Goal: Task Accomplishment & Management: Use online tool/utility

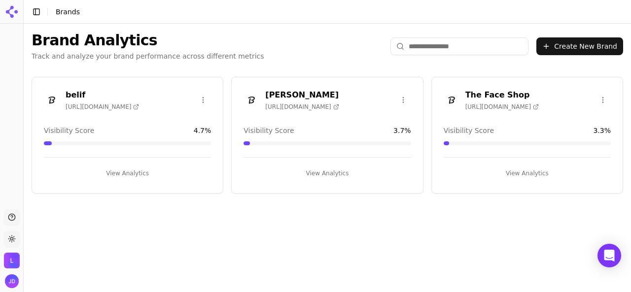
click at [139, 176] on button "View Analytics" at bounding box center [127, 174] width 167 height 16
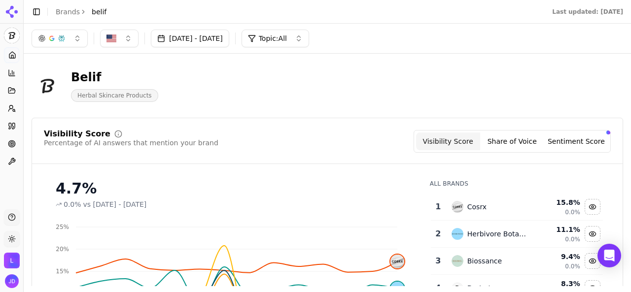
click at [68, 8] on link "Brands" at bounding box center [68, 12] width 24 height 8
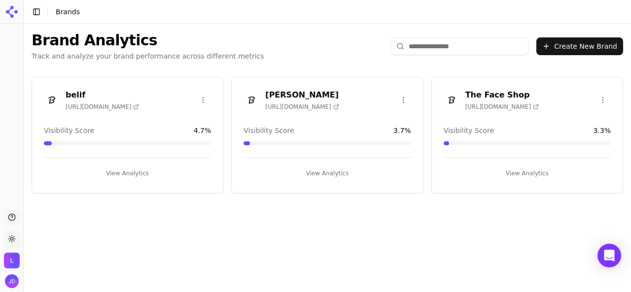
click at [144, 170] on button "View Analytics" at bounding box center [127, 174] width 167 height 16
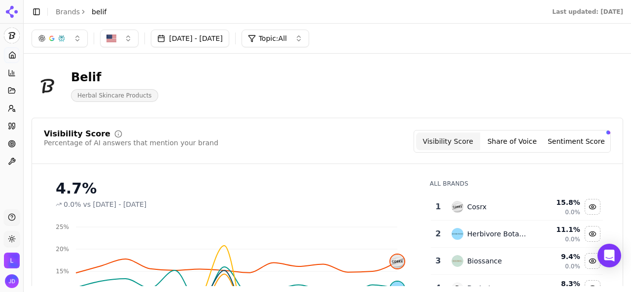
click at [229, 44] on button "Jul 26, 2025 - Aug 25, 2025" at bounding box center [190, 39] width 78 height 18
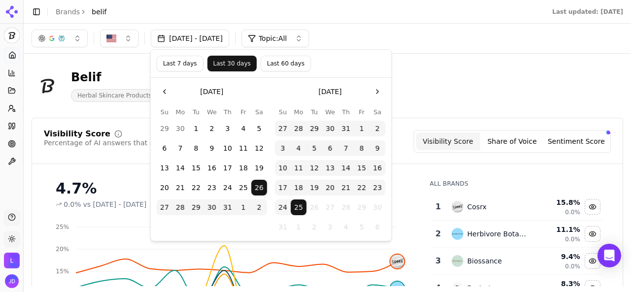
click at [472, 75] on div "Belif Herbal Skincare Products" at bounding box center [252, 85] width 441 height 33
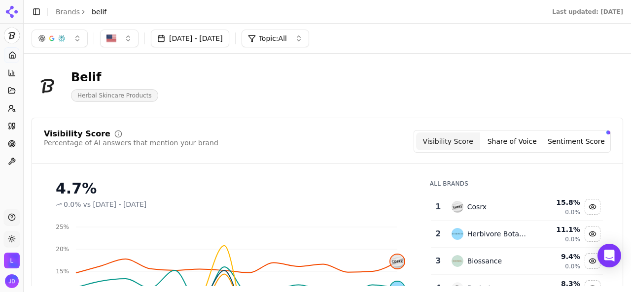
click at [80, 38] on button "button" at bounding box center [60, 39] width 56 height 18
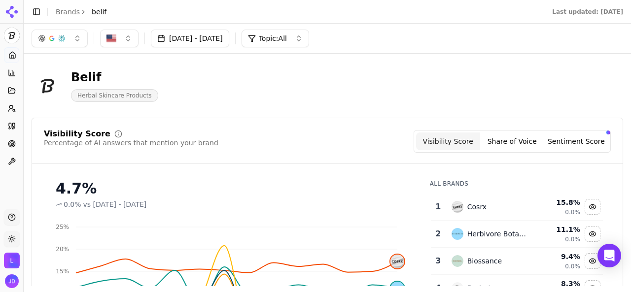
click at [229, 42] on button "Jul 26, 2025 - Aug 25, 2025" at bounding box center [190, 39] width 78 height 18
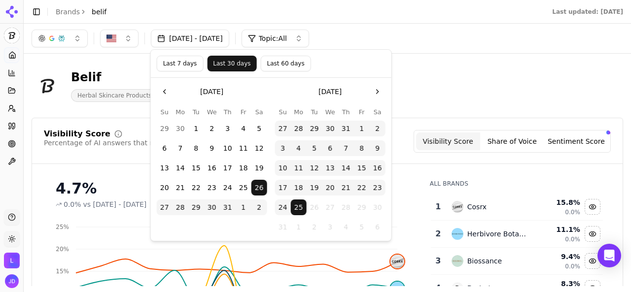
click at [398, 36] on div "Jul 26, 2025 - Aug 25, 2025 Topic: All" at bounding box center [327, 39] width 591 height 18
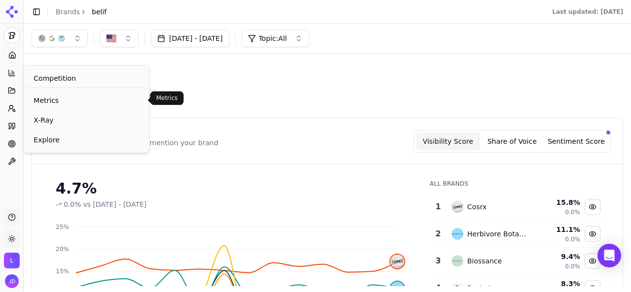
click at [42, 99] on span "Metrics" at bounding box center [86, 101] width 105 height 10
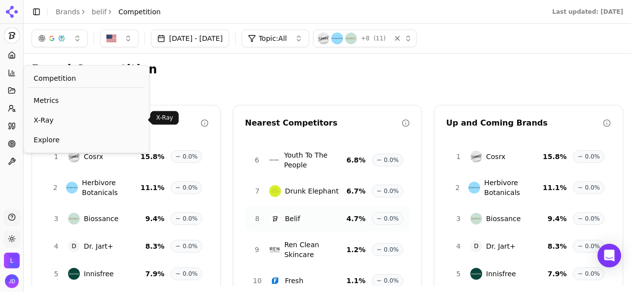
click at [49, 113] on link "X-Ray" at bounding box center [86, 120] width 117 height 18
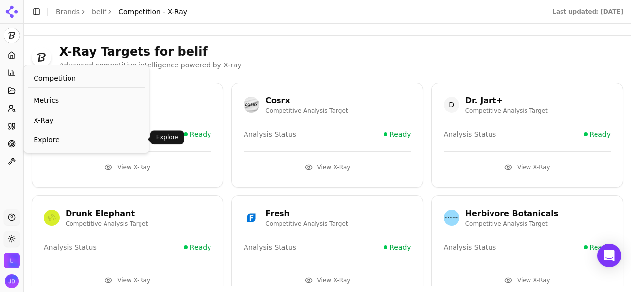
click at [57, 135] on span "Explore" at bounding box center [86, 140] width 105 height 10
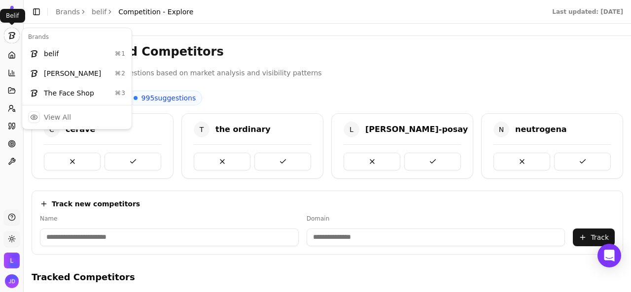
click at [15, 39] on html "belif Platform Home Competition Topics Prompts Citations Optimize Toolbox Suppo…" at bounding box center [315, 146] width 631 height 292
click at [46, 47] on div "belif ⌘ 1" at bounding box center [76, 54] width 105 height 20
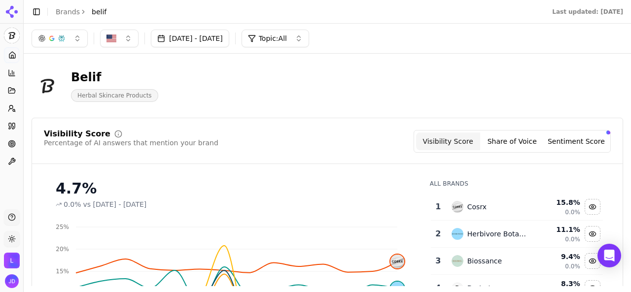
click at [215, 39] on button "Jul 26, 2025 - Aug 25, 2025" at bounding box center [190, 39] width 78 height 18
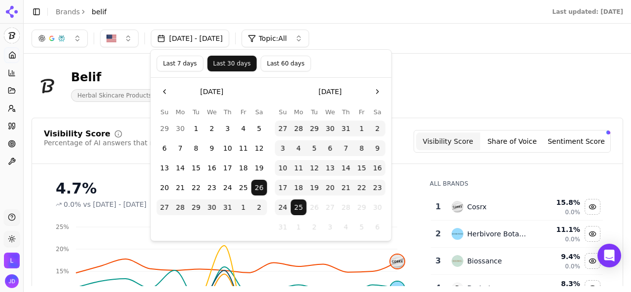
click at [475, 62] on div "Belif Herbal Skincare Products" at bounding box center [327, 86] width 591 height 48
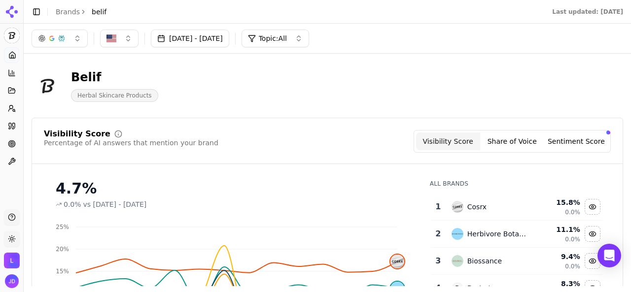
click at [179, 31] on button "Jul 26, 2025 - Aug 25, 2025" at bounding box center [190, 39] width 78 height 18
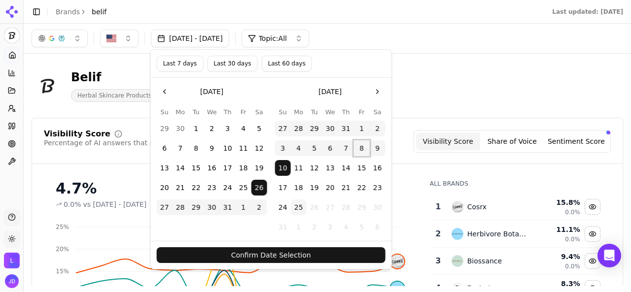
click at [363, 149] on button "8" at bounding box center [362, 148] width 16 height 16
click at [344, 251] on button "Confirm Date Selection" at bounding box center [271, 255] width 229 height 16
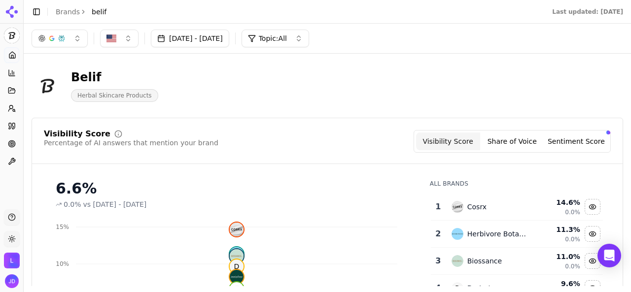
click at [223, 42] on button "Jul 26, 2025 - Aug 08, 2025" at bounding box center [190, 39] width 78 height 18
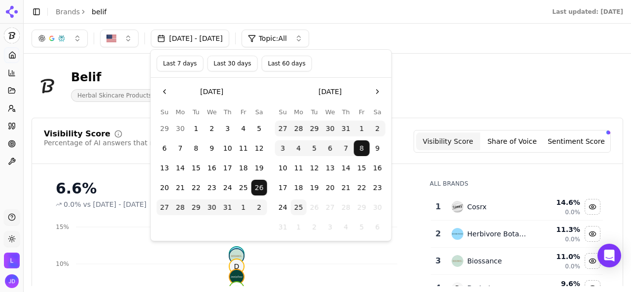
click at [298, 207] on button "25" at bounding box center [299, 208] width 16 height 16
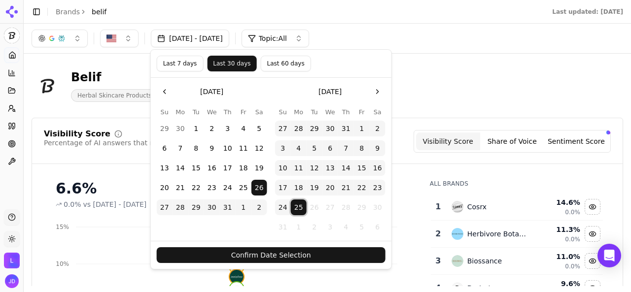
click at [302, 256] on button "Confirm Date Selection" at bounding box center [271, 255] width 229 height 16
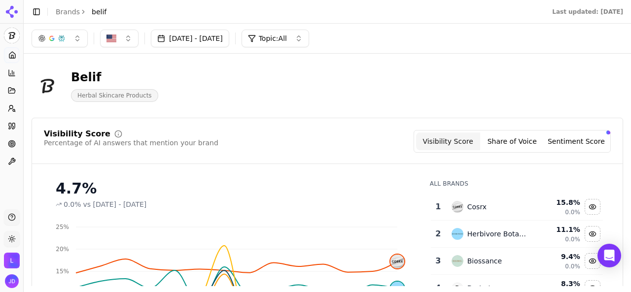
click at [181, 35] on button "Jul 26, 2025 - Aug 25, 2025" at bounding box center [190, 39] width 78 height 18
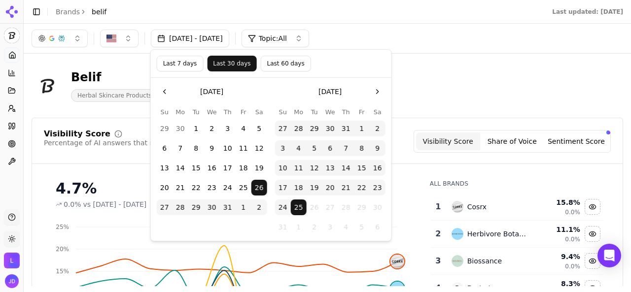
click at [361, 149] on button "8" at bounding box center [362, 148] width 16 height 16
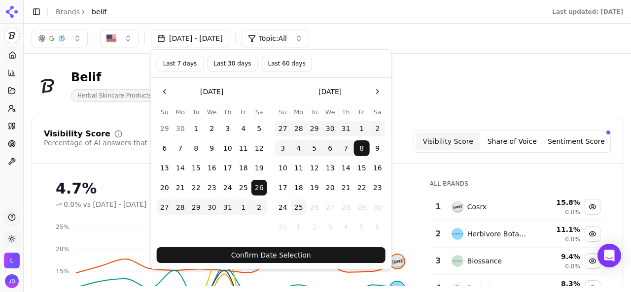
click at [343, 251] on button "Confirm Date Selection" at bounding box center [271, 255] width 229 height 16
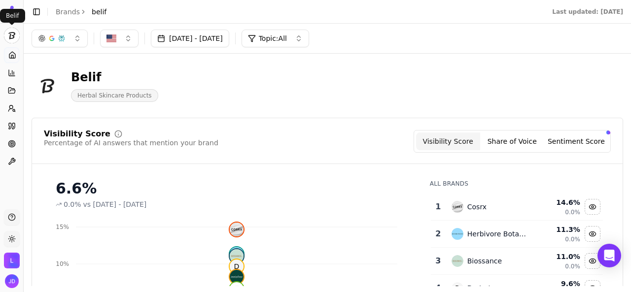
click at [12, 37] on html "belif Platform Home Competition Topics Prompts Citations Optimize Toolbox Suppo…" at bounding box center [315, 146] width 631 height 292
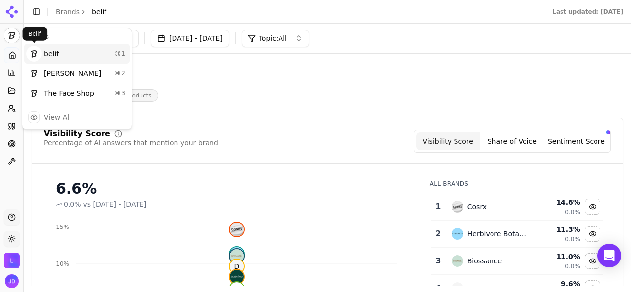
click at [37, 53] on img at bounding box center [34, 54] width 16 height 16
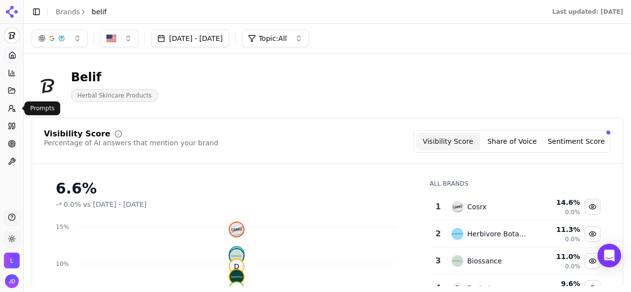
click at [11, 109] on icon at bounding box center [9, 110] width 3 height 2
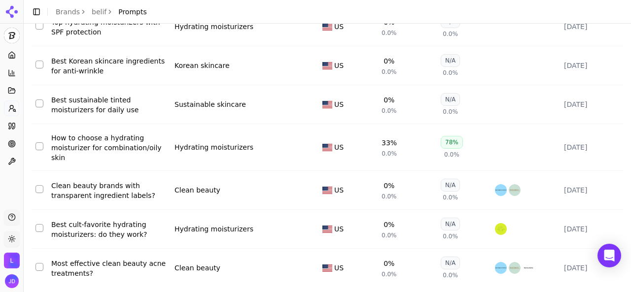
scroll to position [256, 0]
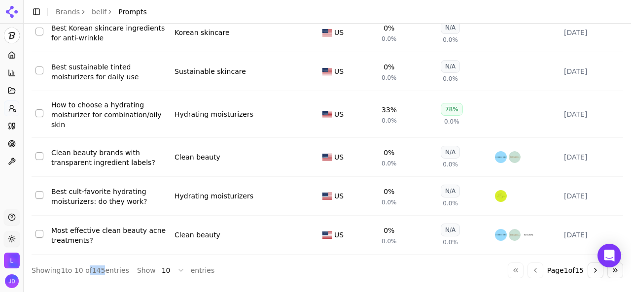
drag, startPoint x: 88, startPoint y: 269, endPoint x: 101, endPoint y: 267, distance: 14.0
click at [101, 267] on div "Showing 1 to 10 of 145 entries" at bounding box center [81, 271] width 98 height 10
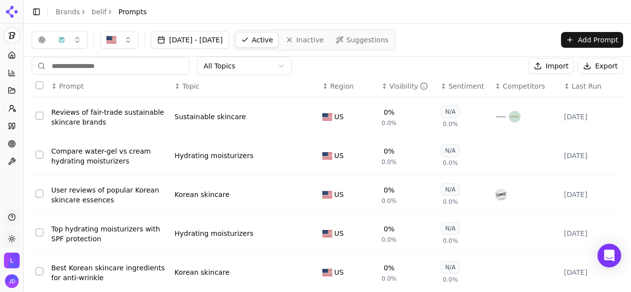
scroll to position [0, 0]
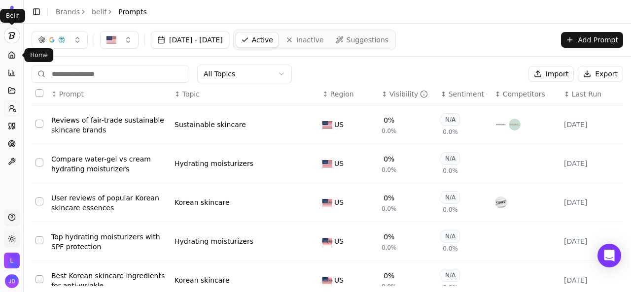
click at [13, 39] on html "belif Platform Home Competition Topics Prompts Citations Optimize Toolbox Suppo…" at bounding box center [315, 146] width 631 height 292
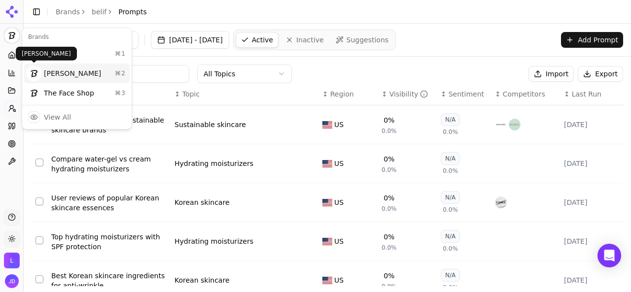
click at [38, 69] on img at bounding box center [34, 74] width 16 height 16
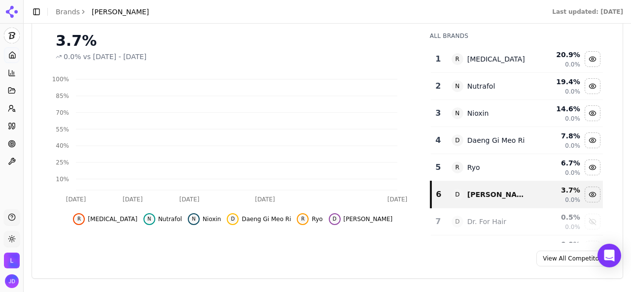
scroll to position [343, 0]
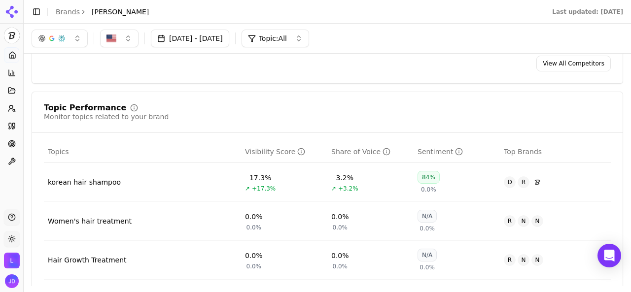
click at [14, 108] on icon at bounding box center [12, 108] width 8 height 8
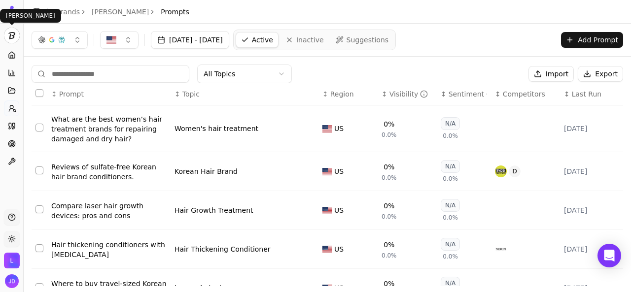
click at [10, 29] on html "Dr. Groot Platform Home Competition Topics Prompts Citations Optimize Toolbox S…" at bounding box center [315, 146] width 631 height 292
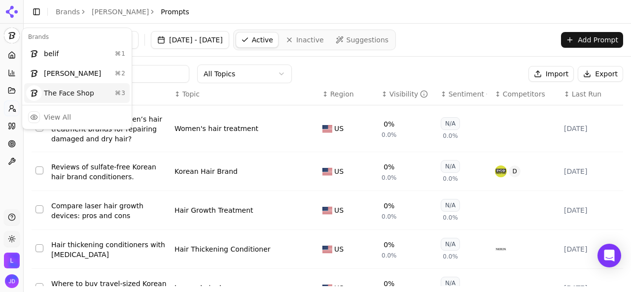
click at [53, 86] on div "The Face Shop ⌘ 3" at bounding box center [76, 93] width 105 height 20
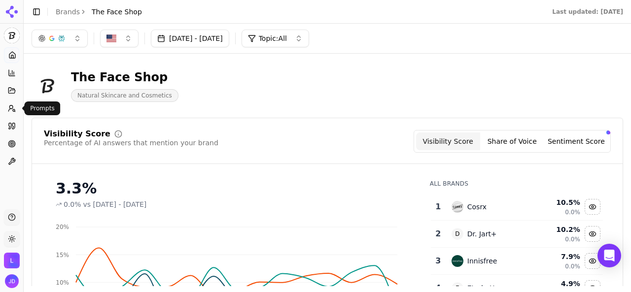
click at [12, 112] on icon at bounding box center [12, 108] width 8 height 8
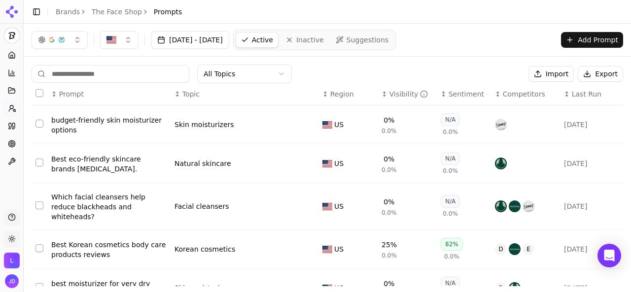
click at [38, 92] on button "Select all rows" at bounding box center [39, 93] width 8 height 8
click at [39, 94] on button "Select all rows" at bounding box center [39, 93] width 8 height 8
click at [13, 37] on html "The Face Shop Platform Home Competition Topics Prompts Citations Optimize Toolb…" at bounding box center [315, 146] width 631 height 292
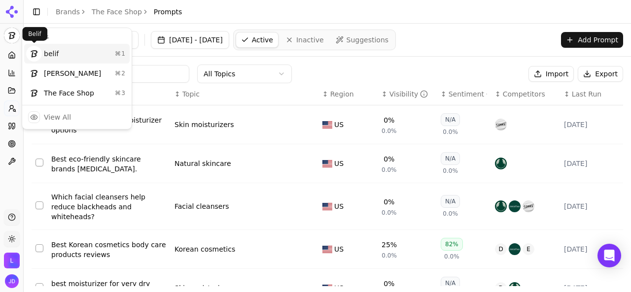
click at [43, 56] on div "belif ⌘ 1" at bounding box center [76, 54] width 105 height 20
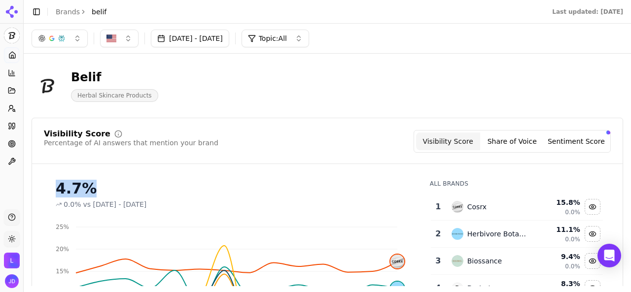
drag, startPoint x: 53, startPoint y: 188, endPoint x: 89, endPoint y: 189, distance: 36.0
click at [89, 189] on div "4.7% 0.0% vs Jun 25, 2025 - Jul 25, 2025" at bounding box center [233, 190] width 378 height 37
click at [225, 40] on button "Jul 26, 2025 - Aug 25, 2025" at bounding box center [190, 39] width 78 height 18
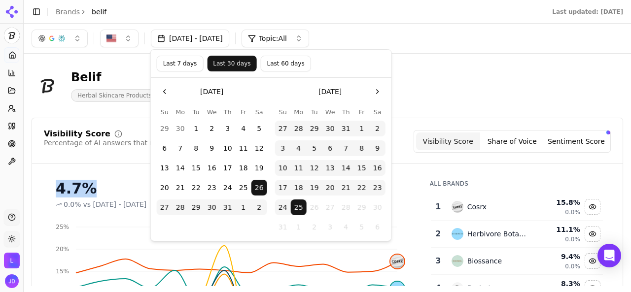
click at [361, 148] on button "8" at bounding box center [362, 148] width 16 height 16
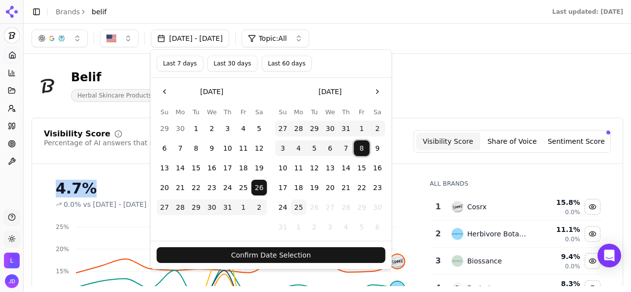
click at [262, 258] on button "Confirm Date Selection" at bounding box center [271, 255] width 229 height 16
click at [262, 258] on icon "Aug 7 Aug 11 Aug 14 Aug 18 Aug 22 0% 5% 10% 15% 20% 25% D" at bounding box center [230, 286] width 373 height 138
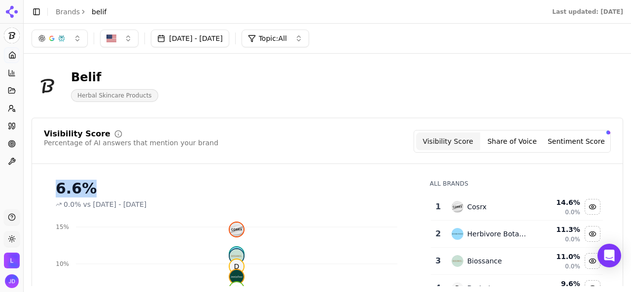
drag, startPoint x: 57, startPoint y: 190, endPoint x: 91, endPoint y: 195, distance: 34.3
click at [91, 195] on div "6.6%" at bounding box center [233, 189] width 354 height 18
click at [228, 35] on button "Jul 26, 2025 - Aug 08, 2025" at bounding box center [190, 39] width 78 height 18
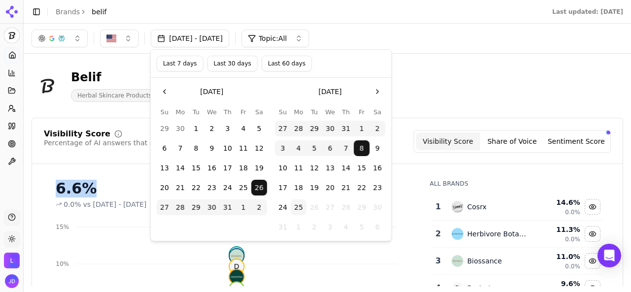
click at [363, 154] on button "8" at bounding box center [362, 148] width 16 height 16
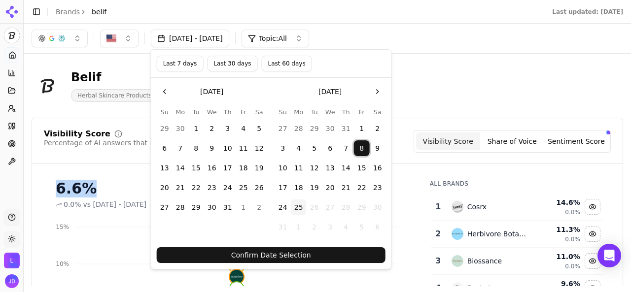
click at [296, 207] on button "25" at bounding box center [299, 208] width 16 height 16
click at [282, 257] on button "Confirm Date Selection" at bounding box center [271, 255] width 229 height 16
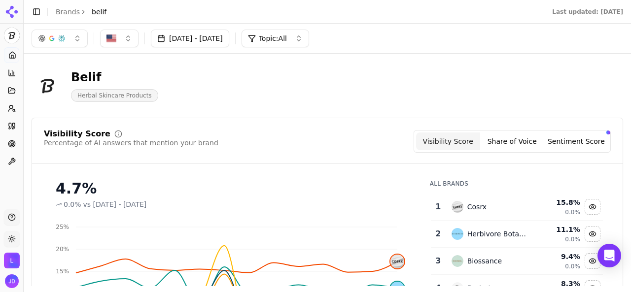
click at [211, 40] on button "Aug 08, 2025 - Aug 25, 2025" at bounding box center [190, 39] width 78 height 18
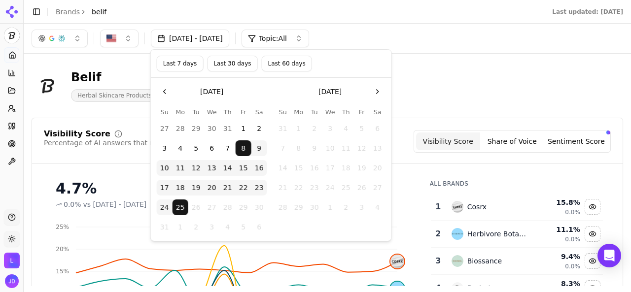
click at [164, 91] on button "Go to the Previous Month" at bounding box center [165, 92] width 16 height 16
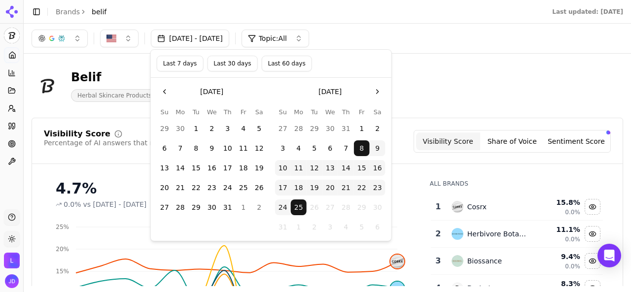
click at [258, 187] on button "26" at bounding box center [259, 188] width 16 height 16
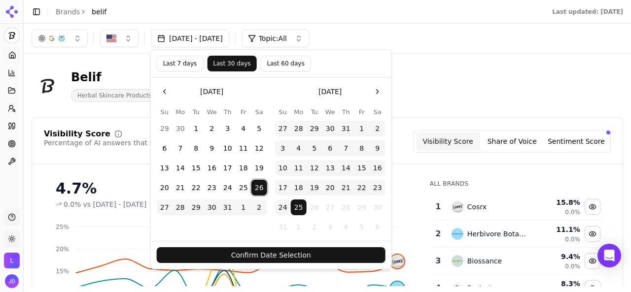
click at [286, 259] on button "Confirm Date Selection" at bounding box center [271, 255] width 229 height 16
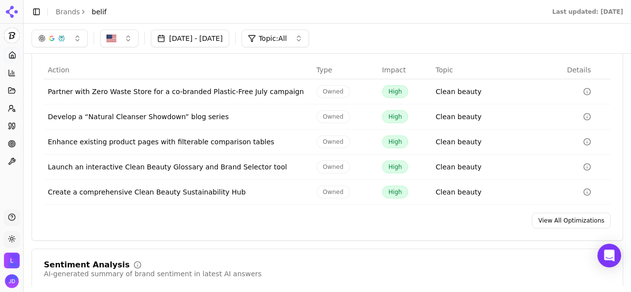
scroll to position [1466, 0]
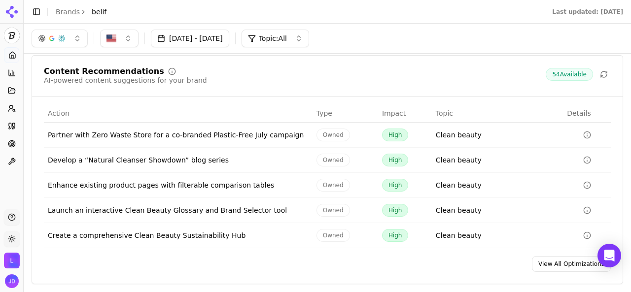
click at [549, 265] on link "View All Optimizations" at bounding box center [571, 264] width 79 height 16
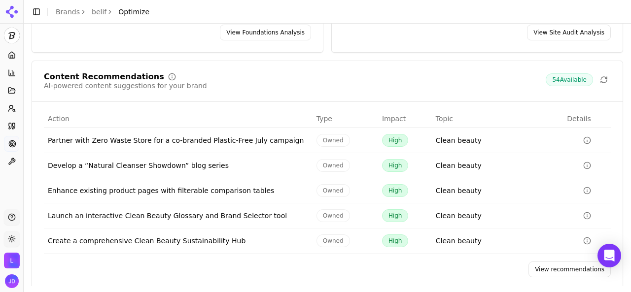
scroll to position [176, 0]
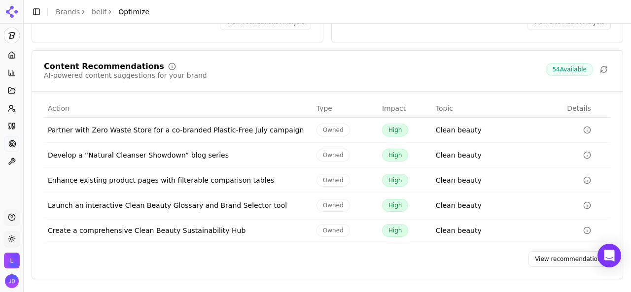
click at [563, 264] on link "View recommendations" at bounding box center [569, 259] width 82 height 16
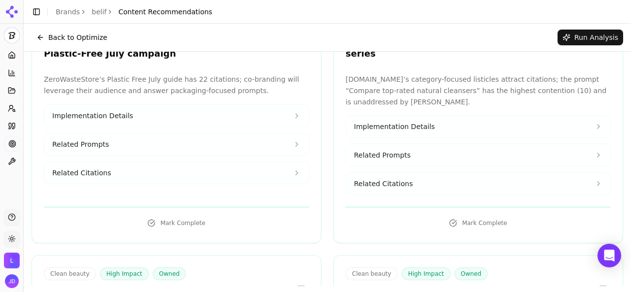
scroll to position [7, 0]
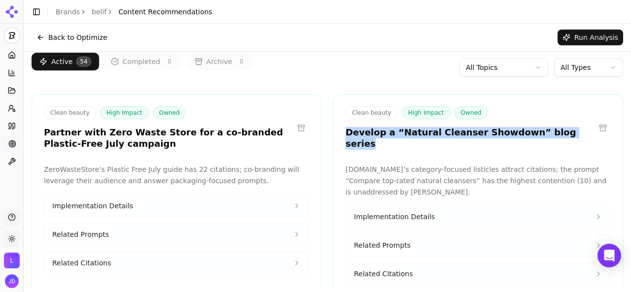
drag, startPoint x: 340, startPoint y: 128, endPoint x: 552, endPoint y: 131, distance: 212.4
click at [552, 131] on div "Clean beauty High Impact Owned Develop a “Natural Cleanser Showdown” blog series" at bounding box center [478, 129] width 289 height 46
click at [561, 70] on html "belif Platform Home Competition Topics Prompts Citations Optimize Toolbox Suppo…" at bounding box center [315, 146] width 631 height 292
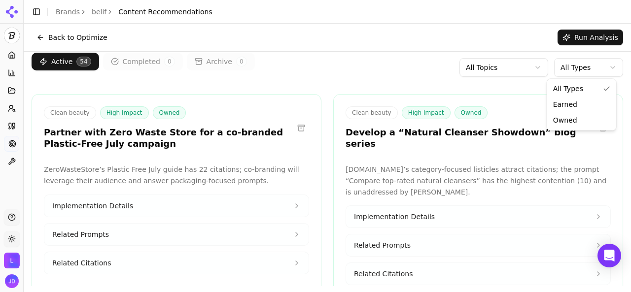
click at [561, 70] on html "belif Platform Home Competition Topics Prompts Citations Optimize Toolbox Suppo…" at bounding box center [315, 146] width 631 height 292
click at [475, 64] on html "belif Platform Home Competition Topics Prompts Citations Optimize Toolbox Suppo…" at bounding box center [315, 146] width 631 height 292
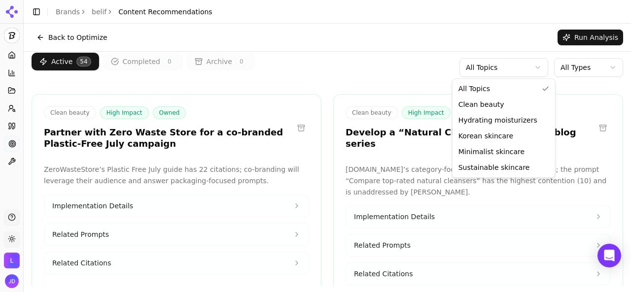
click at [475, 64] on html "belif Platform Home Competition Topics Prompts Citations Optimize Toolbox Suppo…" at bounding box center [315, 146] width 631 height 292
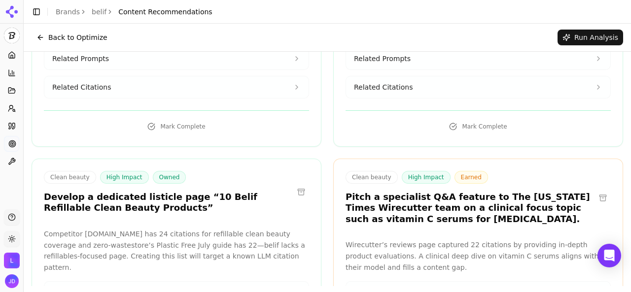
scroll to position [0, 0]
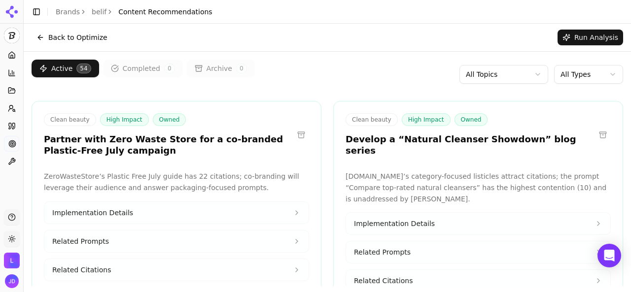
click at [584, 82] on body "belif Platform Home Competition Topics Prompts Citations Optimize Toolbox Suppo…" at bounding box center [315, 146] width 631 height 292
click at [579, 80] on html "belif Platform Home Competition Topics Prompts Citations Optimize Toolbox Suppo…" at bounding box center [315, 146] width 631 height 292
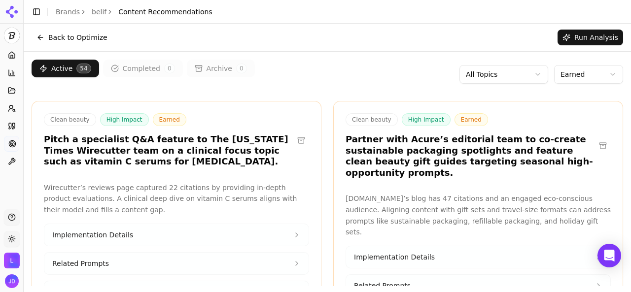
click at [570, 75] on html "belif Platform Home Competition Topics Prompts Citations Optimize Toolbox Suppo…" at bounding box center [315, 146] width 631 height 292
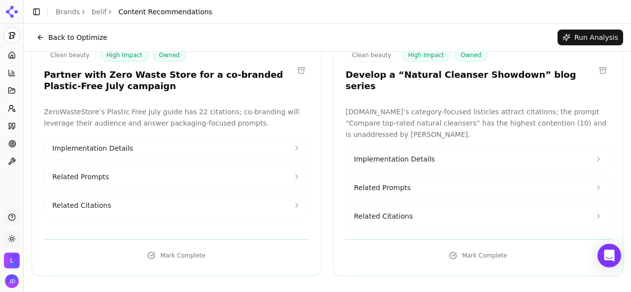
scroll to position [49, 0]
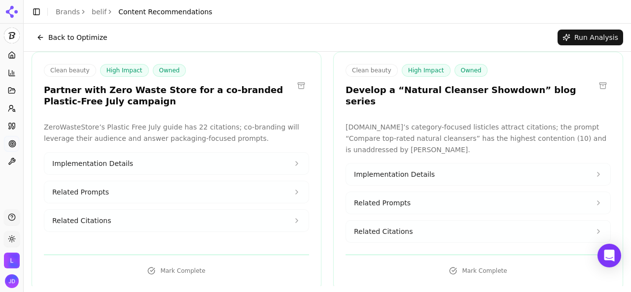
click at [293, 163] on icon at bounding box center [297, 164] width 8 height 8
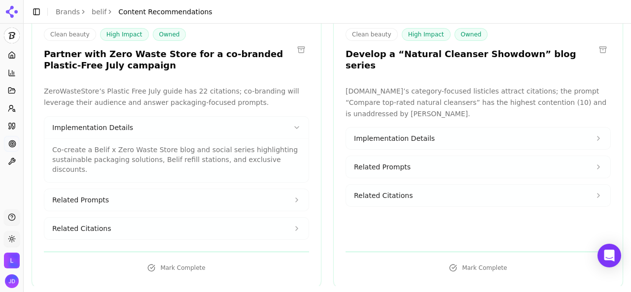
scroll to position [99, 0]
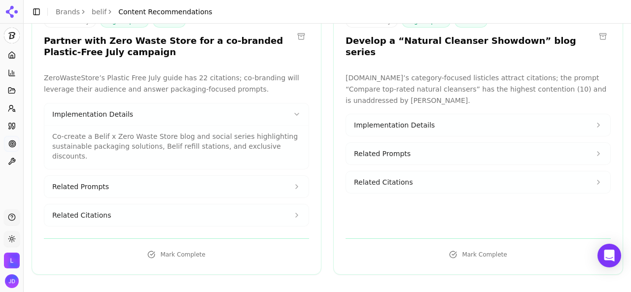
click at [287, 176] on button "Related Prompts" at bounding box center [176, 187] width 264 height 22
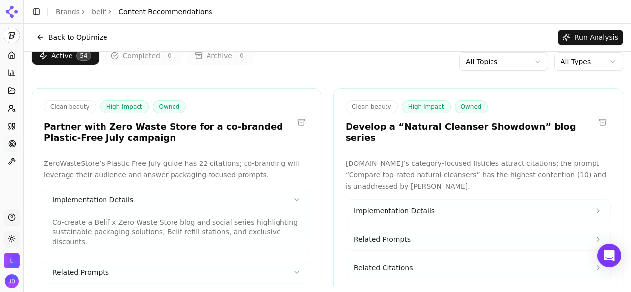
scroll to position [0, 0]
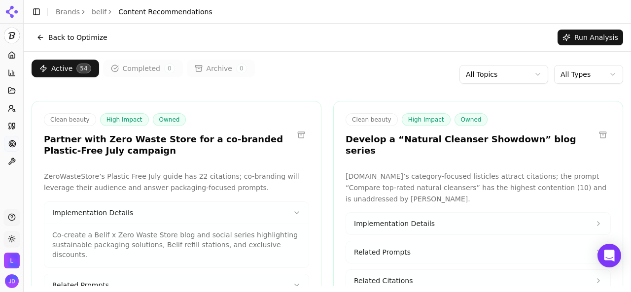
click at [79, 39] on button "Back to Optimize" at bounding box center [72, 38] width 81 height 16
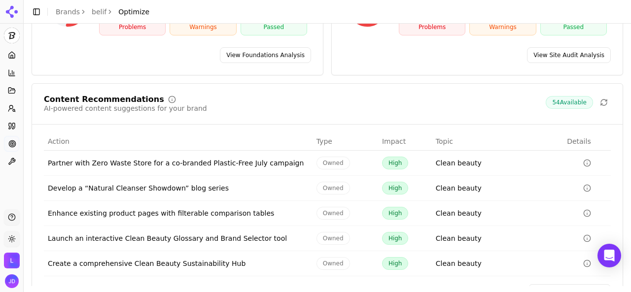
scroll to position [176, 0]
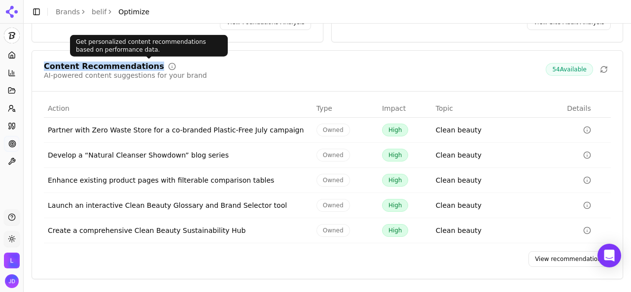
drag, startPoint x: 45, startPoint y: 66, endPoint x: 147, endPoint y: 67, distance: 102.0
click at [147, 67] on div "Content Recommendations" at bounding box center [125, 67] width 163 height 8
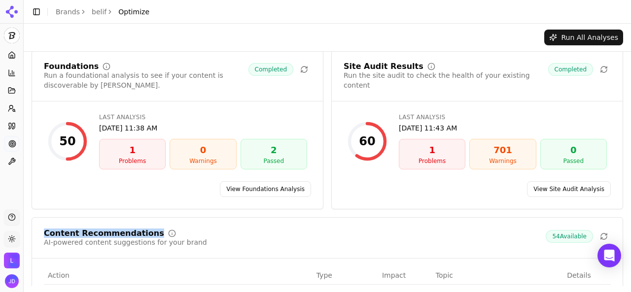
scroll to position [0, 0]
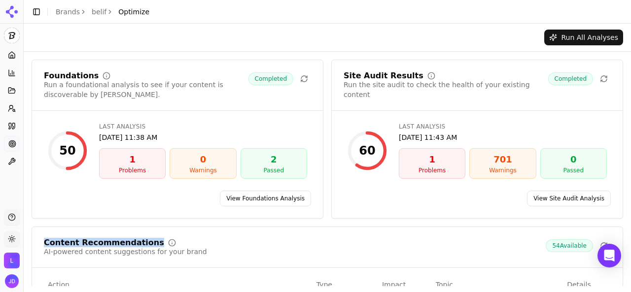
click at [541, 199] on link "View Site Audit Analysis" at bounding box center [569, 199] width 84 height 16
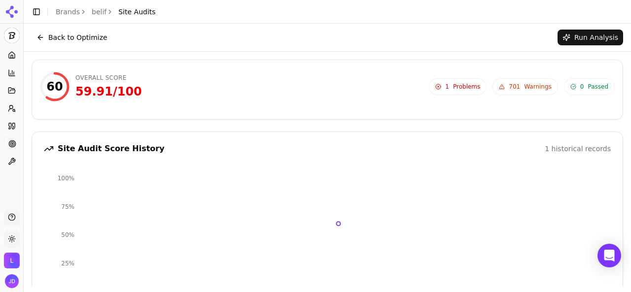
click at [570, 37] on button "Run Analysis" at bounding box center [590, 38] width 66 height 16
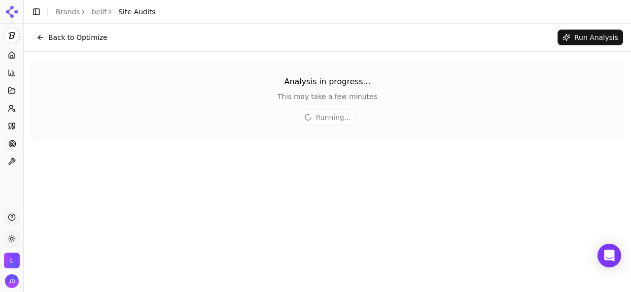
click at [87, 41] on button "Back to Optimize" at bounding box center [72, 38] width 81 height 16
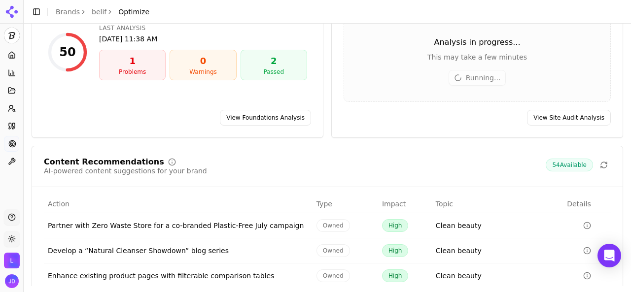
scroll to position [148, 0]
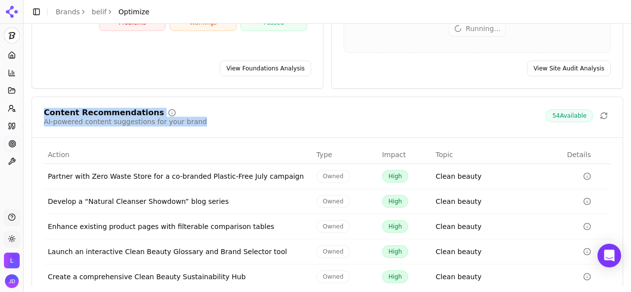
drag, startPoint x: 46, startPoint y: 102, endPoint x: 193, endPoint y: 111, distance: 147.6
click at [193, 111] on div "Content Recommendations AI-powered content suggestions for your brand 54 Availa…" at bounding box center [327, 118] width 567 height 18
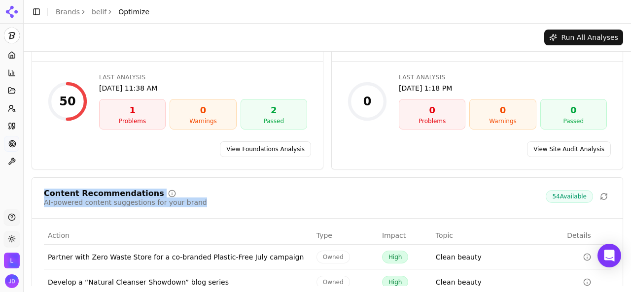
scroll to position [0, 0]
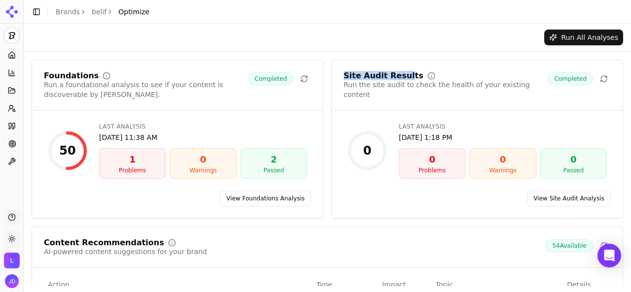
drag, startPoint x: 341, startPoint y: 77, endPoint x: 395, endPoint y: 77, distance: 53.7
click at [395, 77] on div "Site Audit Results" at bounding box center [383, 76] width 80 height 8
click at [574, 194] on link "View Site Audit Analysis" at bounding box center [569, 199] width 84 height 16
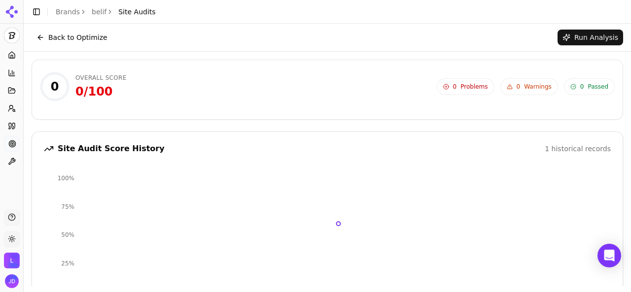
click at [69, 38] on button "Back to Optimize" at bounding box center [72, 38] width 81 height 16
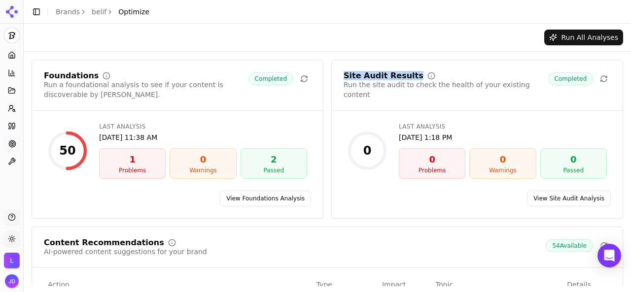
drag, startPoint x: 339, startPoint y: 75, endPoint x: 401, endPoint y: 74, distance: 61.6
click at [401, 74] on div "Site Audit Results" at bounding box center [383, 76] width 80 height 8
click at [600, 77] on icon at bounding box center [604, 79] width 8 height 8
click at [564, 194] on link "View Site Audit Analysis" at bounding box center [569, 199] width 84 height 16
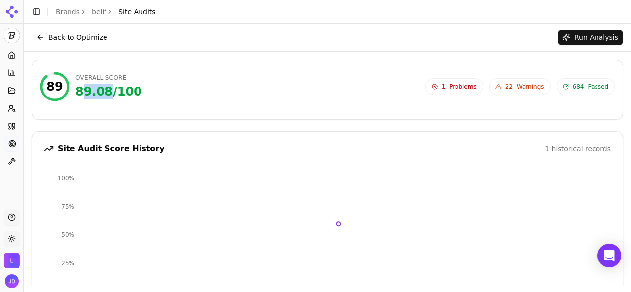
drag, startPoint x: 82, startPoint y: 93, endPoint x: 107, endPoint y: 90, distance: 25.7
click at [107, 90] on div "89.08 / 100" at bounding box center [108, 92] width 67 height 16
click at [458, 84] on span "Problems" at bounding box center [462, 87] width 27 height 8
click at [519, 84] on span "Warnings" at bounding box center [530, 87] width 28 height 8
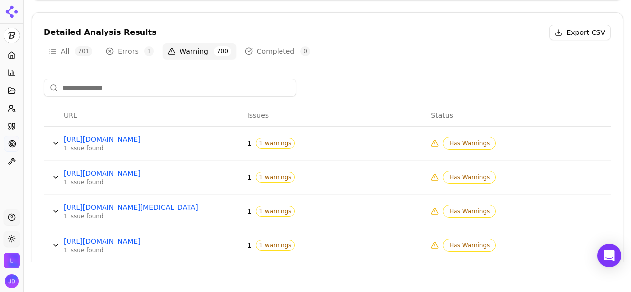
scroll to position [316, 0]
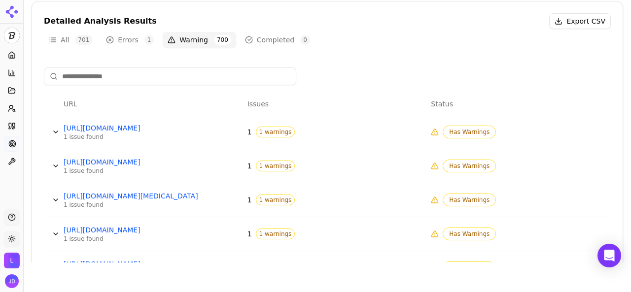
click at [276, 131] on span "1 warnings" at bounding box center [275, 132] width 39 height 11
click at [193, 127] on link "https://lgbeauty.com/products/whitening-toothpaste-3-pack?selectedVariant=47844…" at bounding box center [138, 128] width 148 height 10
click at [58, 128] on button "Data table" at bounding box center [56, 132] width 16 height 16
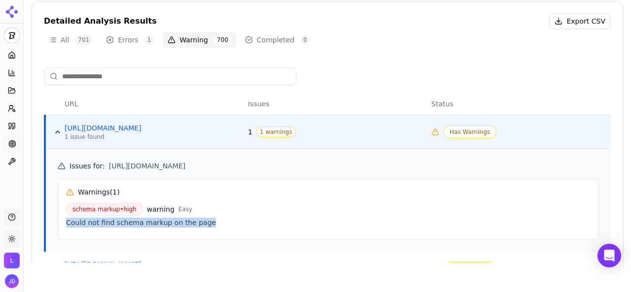
drag, startPoint x: 217, startPoint y: 226, endPoint x: 64, endPoint y: 231, distance: 153.3
click at [64, 231] on div "Warnings ( 1 ) schema markup • high warning Easy Could not find schema markup o…" at bounding box center [328, 209] width 541 height 61
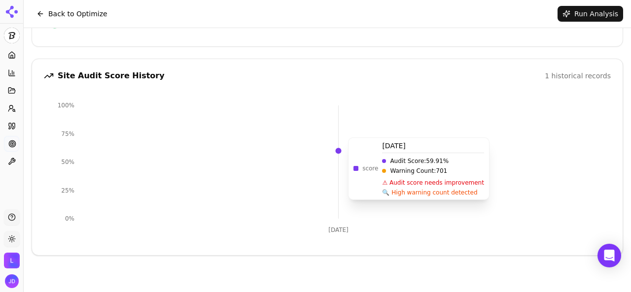
scroll to position [0, 0]
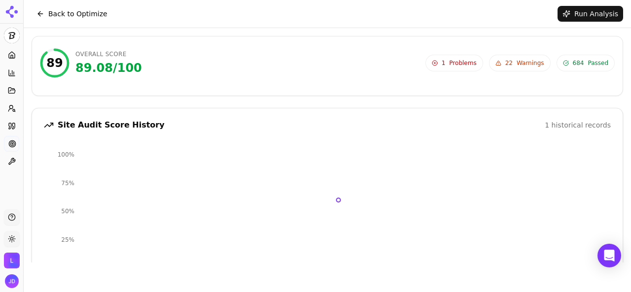
click at [68, 14] on button "Back to Optimize" at bounding box center [72, 14] width 81 height 16
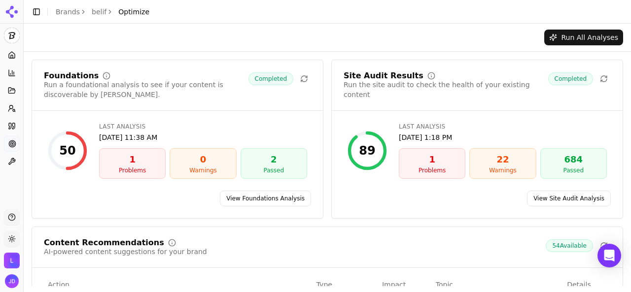
click at [46, 74] on div "Foundations" at bounding box center [71, 76] width 55 height 8
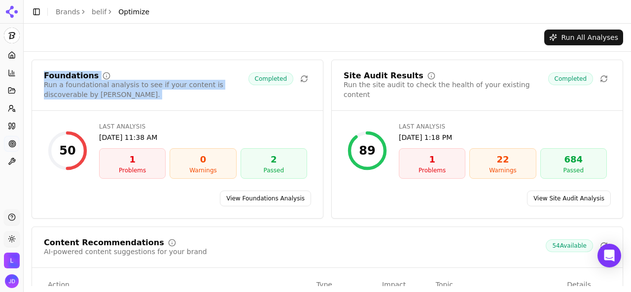
drag, startPoint x: 46, startPoint y: 74, endPoint x: 61, endPoint y: 95, distance: 25.1
click at [61, 95] on div "Foundations Run a foundational analysis to see if your content is discoverable …" at bounding box center [146, 86] width 204 height 28
click at [275, 200] on link "View Foundations Analysis" at bounding box center [265, 199] width 91 height 16
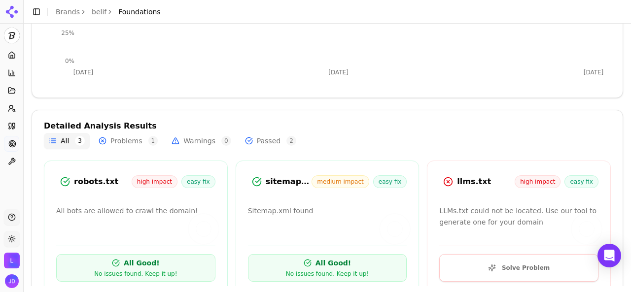
scroll to position [246, 0]
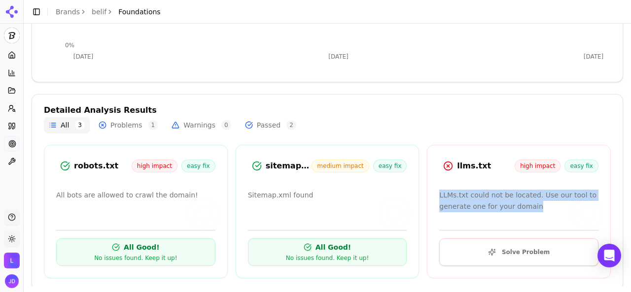
drag, startPoint x: 530, startPoint y: 210, endPoint x: 433, endPoint y: 199, distance: 98.3
click at [439, 199] on div "LLMs.txt could not be located. Use our tool to generate one for your domain" at bounding box center [518, 201] width 159 height 23
click at [533, 251] on button "Solve Problem" at bounding box center [518, 252] width 159 height 28
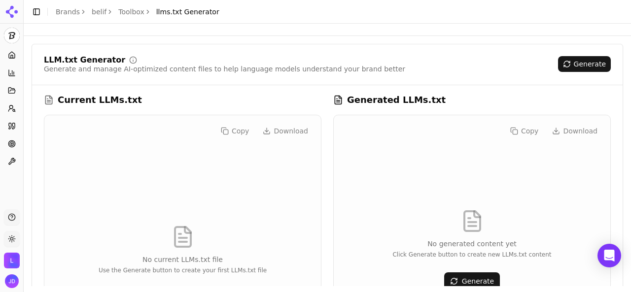
click at [125, 14] on link "Toolbox" at bounding box center [131, 12] width 26 height 10
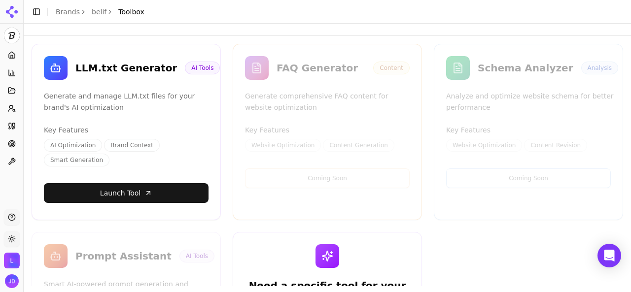
click at [94, 11] on link "belif" at bounding box center [99, 12] width 15 height 10
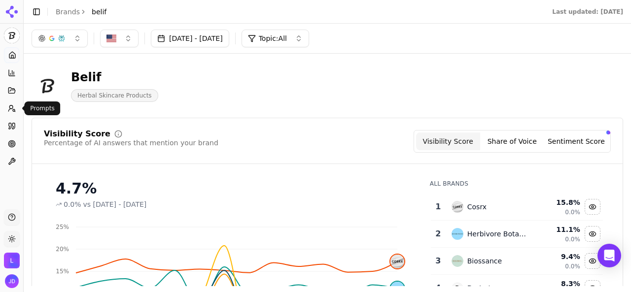
click at [14, 113] on link "Prompts" at bounding box center [11, 109] width 15 height 16
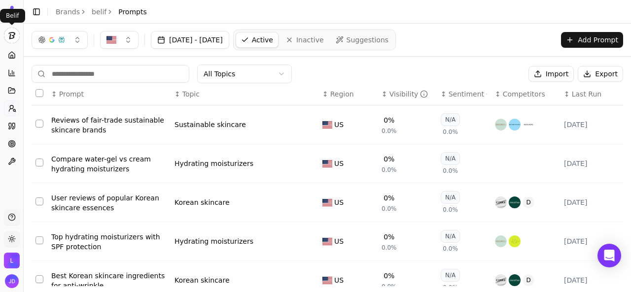
click at [10, 36] on html "belif Platform Home Competition Topics Prompts Citations Optimize Toolbox Suppo…" at bounding box center [315, 146] width 631 height 292
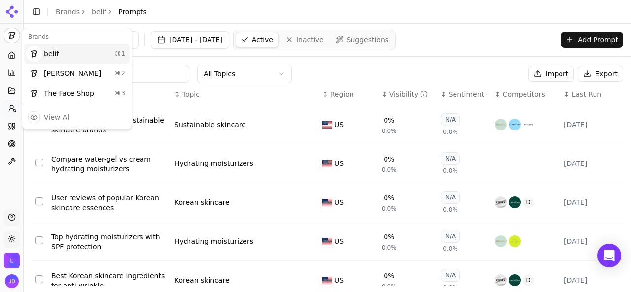
click at [49, 47] on div "belif ⌘ 1" at bounding box center [76, 54] width 105 height 20
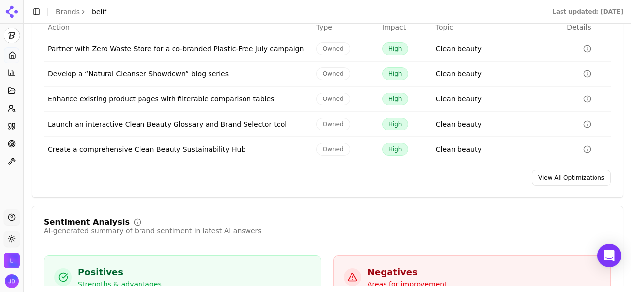
scroll to position [1626, 0]
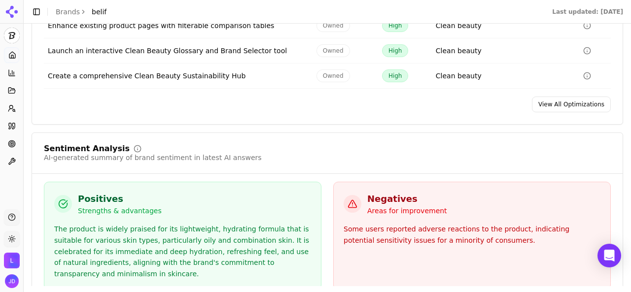
click at [567, 111] on link "View All Optimizations" at bounding box center [571, 105] width 79 height 16
